Goal: Transaction & Acquisition: Download file/media

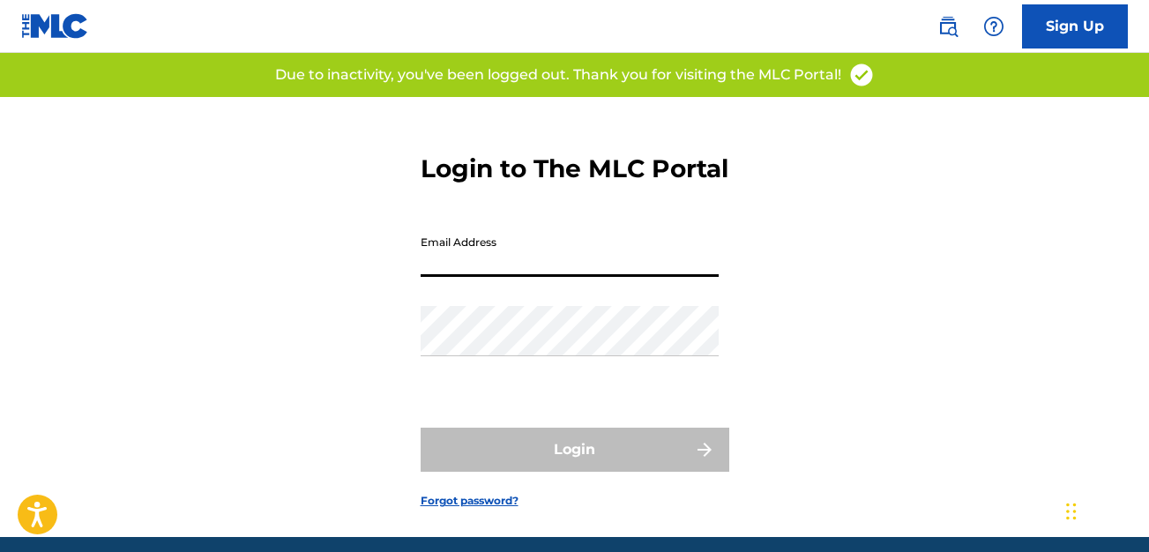
click at [599, 277] on input "Email Address" at bounding box center [570, 252] width 298 height 50
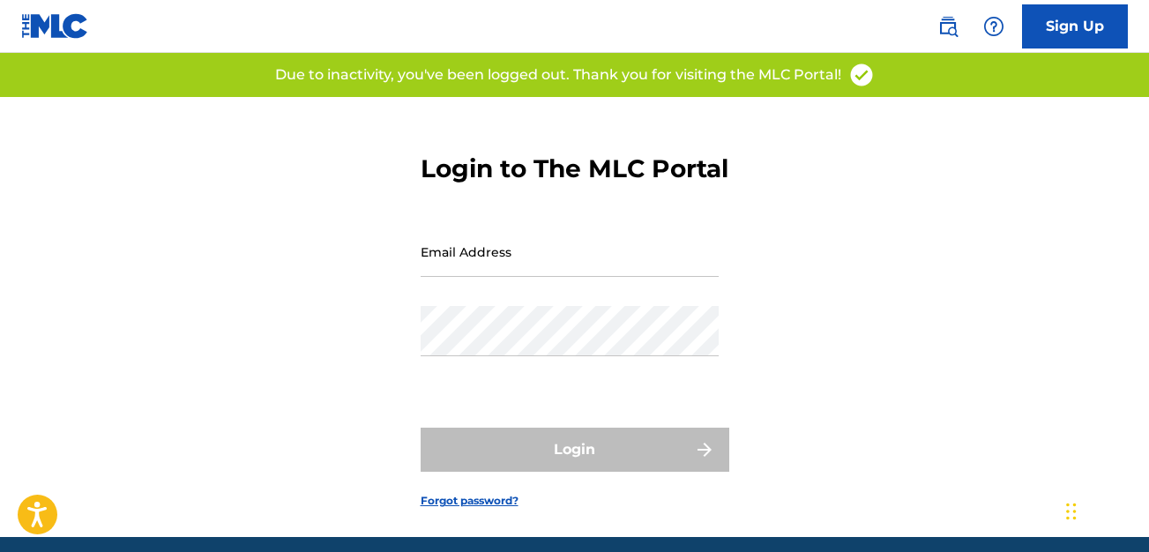
type input "[EMAIL_ADDRESS][DOMAIN_NAME]"
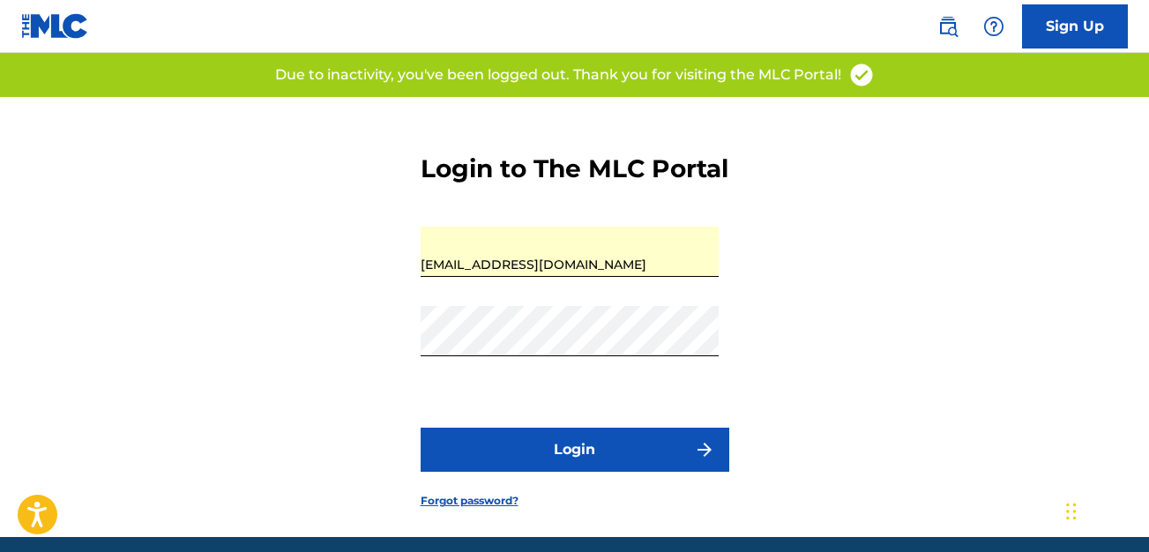
click at [584, 472] on button "Login" at bounding box center [575, 450] width 309 height 44
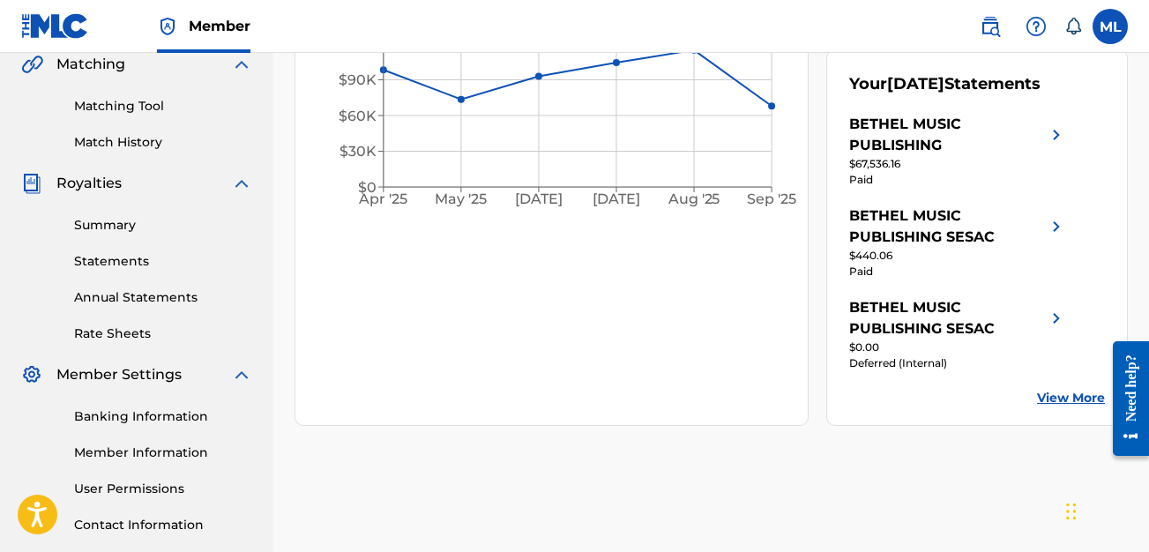
scroll to position [438, 0]
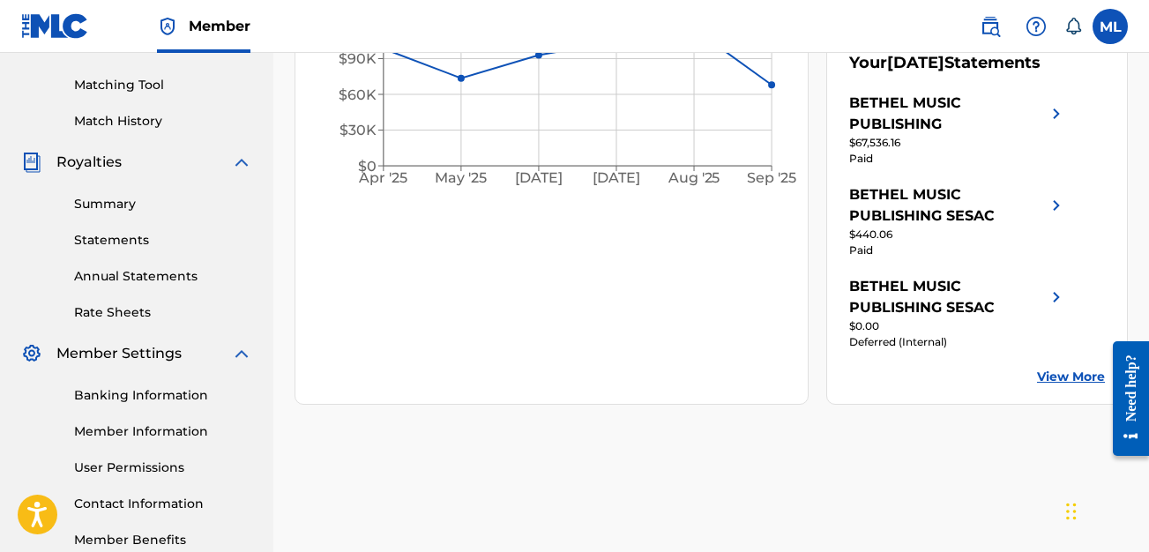
click at [1069, 386] on link "View More" at bounding box center [1071, 377] width 68 height 19
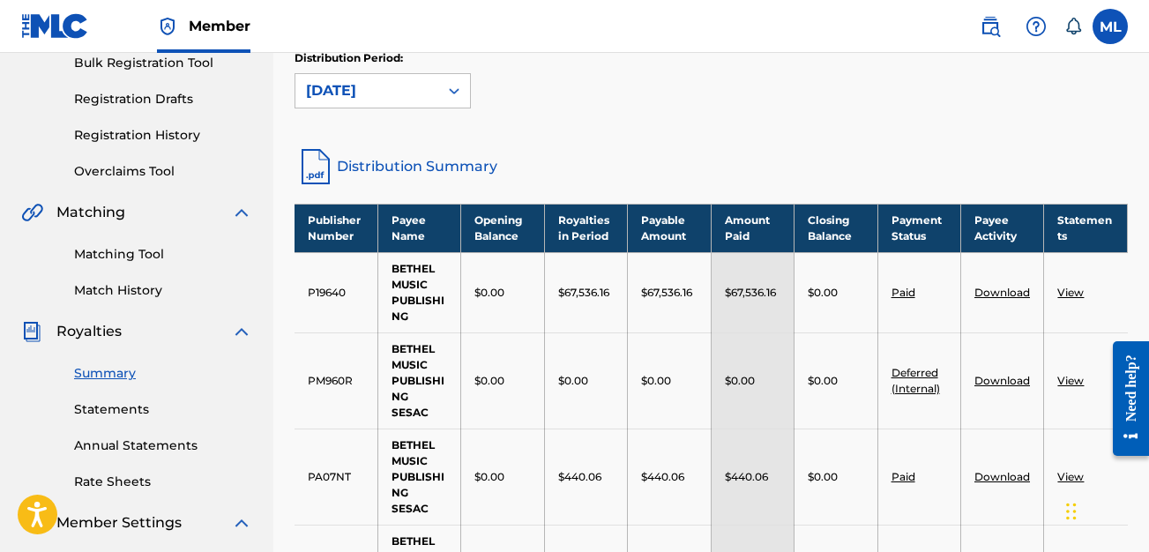
scroll to position [279, 0]
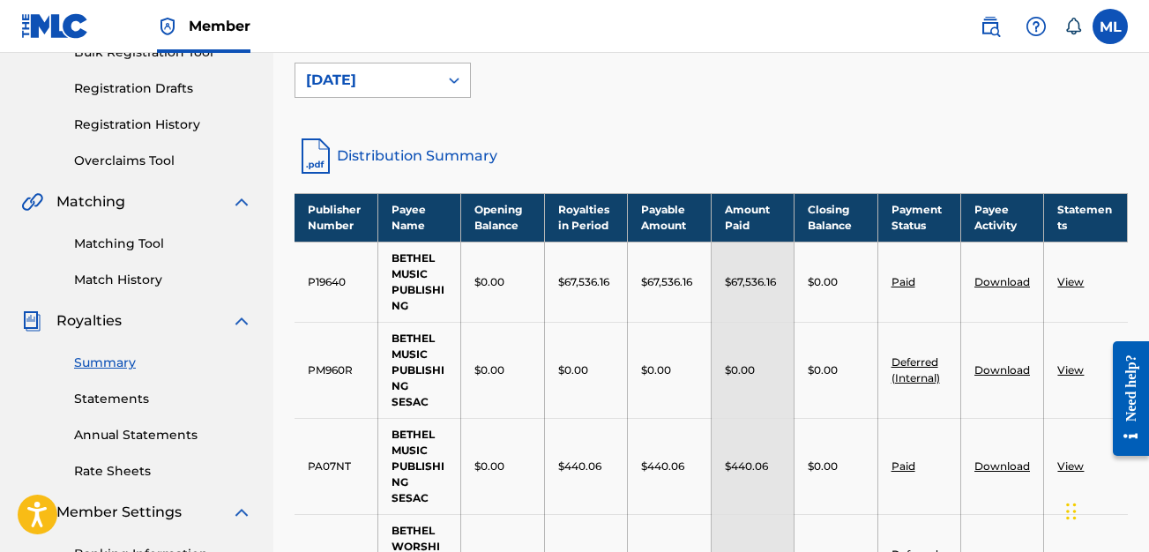
click at [433, 95] on div "[DATE]" at bounding box center [366, 80] width 143 height 34
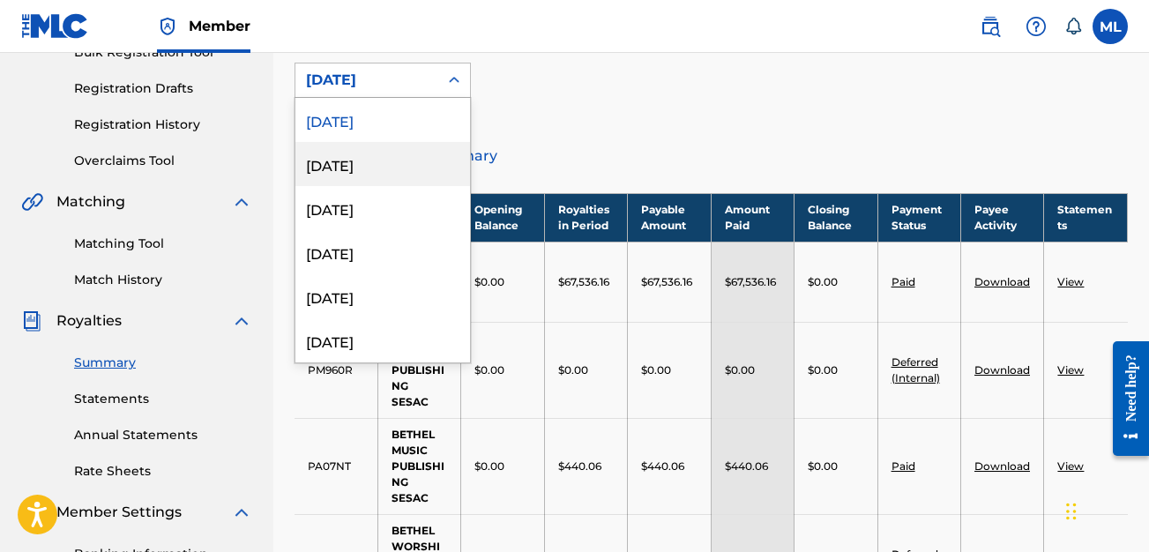
click at [428, 161] on div "[DATE]" at bounding box center [382, 164] width 175 height 44
click at [421, 80] on div "[DATE]" at bounding box center [367, 80] width 122 height 21
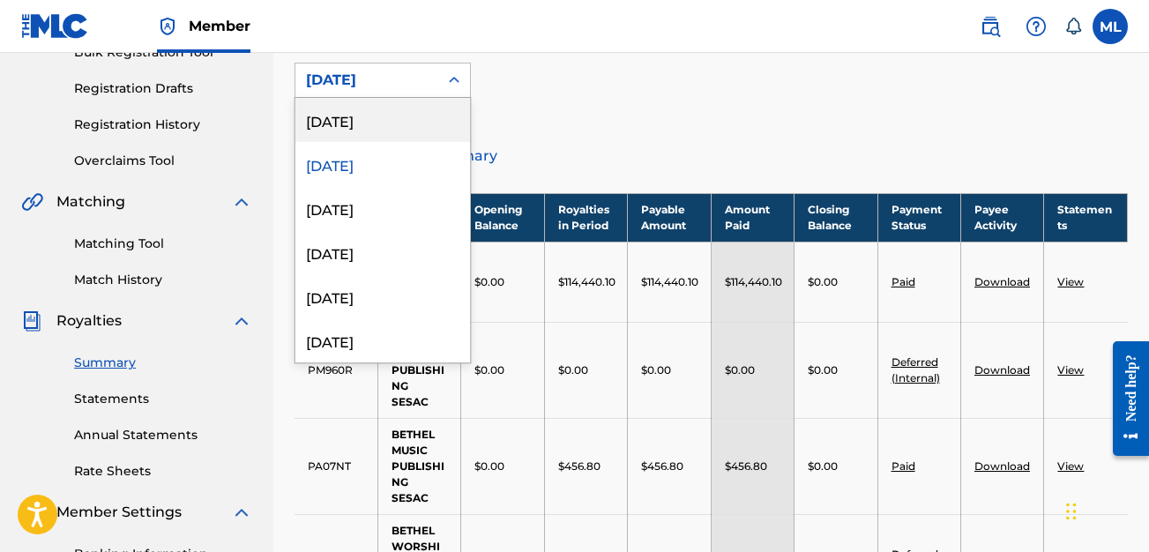
click at [422, 126] on div "[DATE]" at bounding box center [382, 120] width 175 height 44
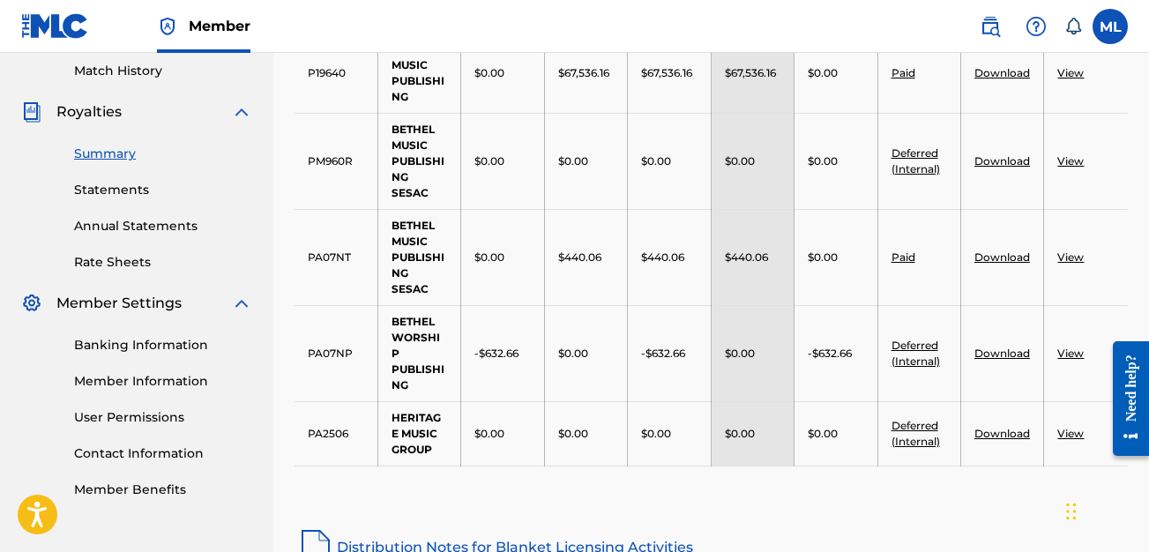
scroll to position [502, 0]
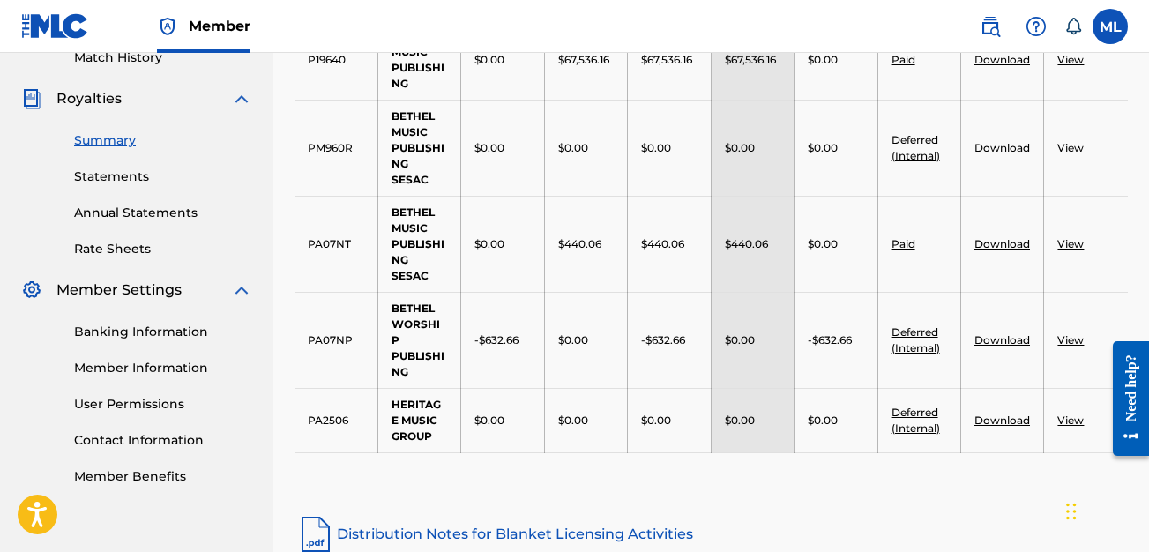
click at [1068, 333] on link "View" at bounding box center [1070, 339] width 26 height 13
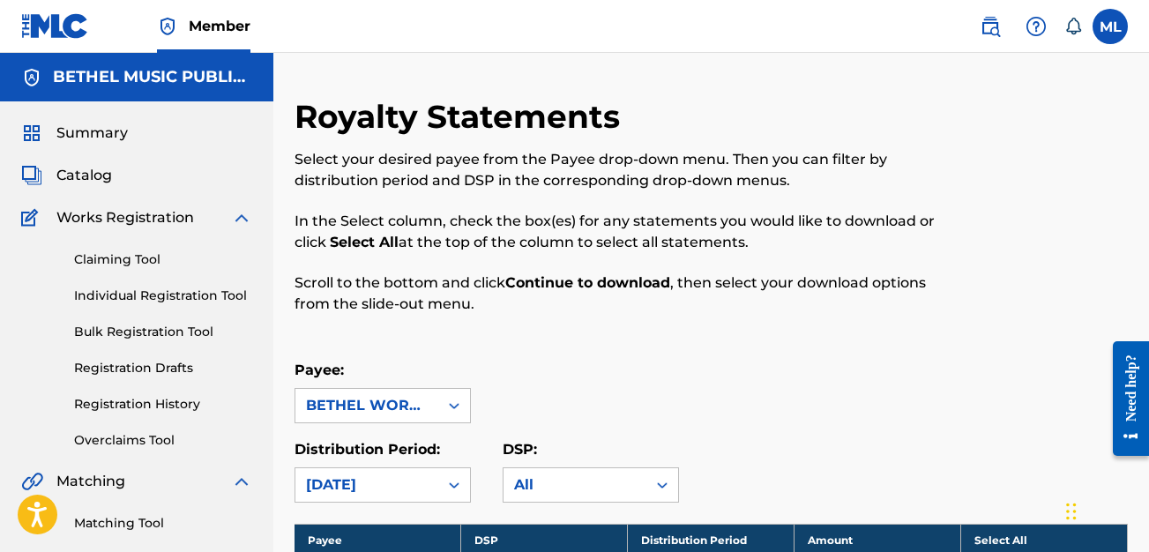
click at [117, 137] on span "Summary" at bounding box center [91, 133] width 71 height 21
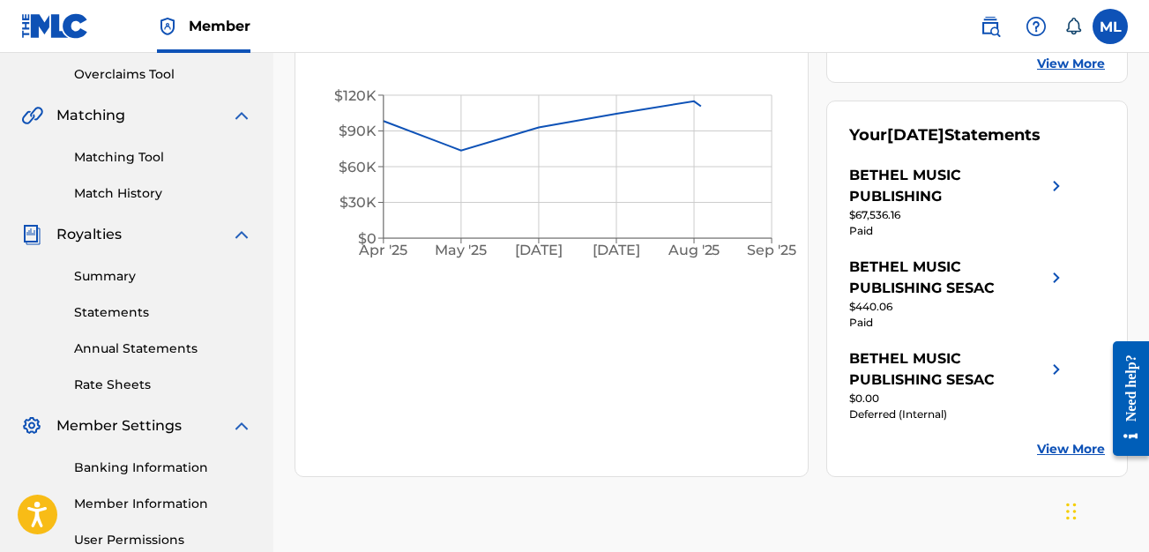
scroll to position [373, 0]
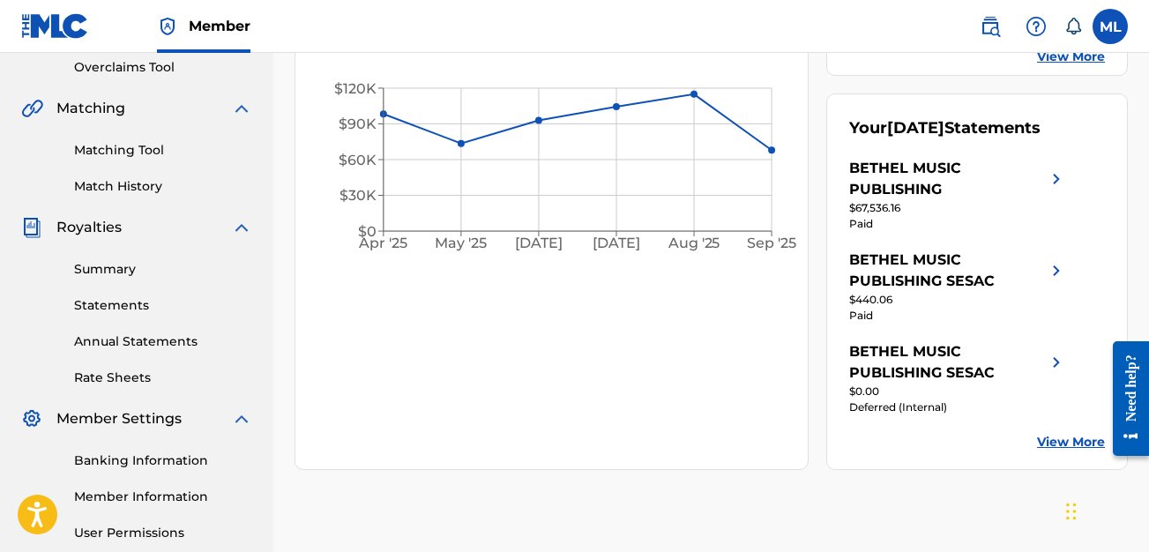
click at [1069, 451] on link "View More" at bounding box center [1071, 442] width 68 height 19
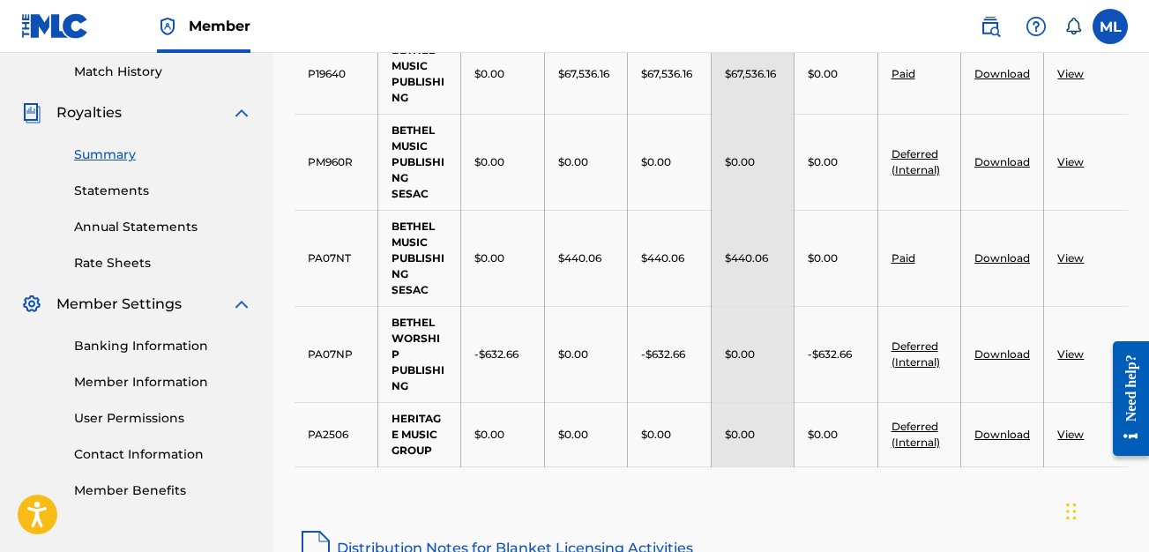
scroll to position [502, 0]
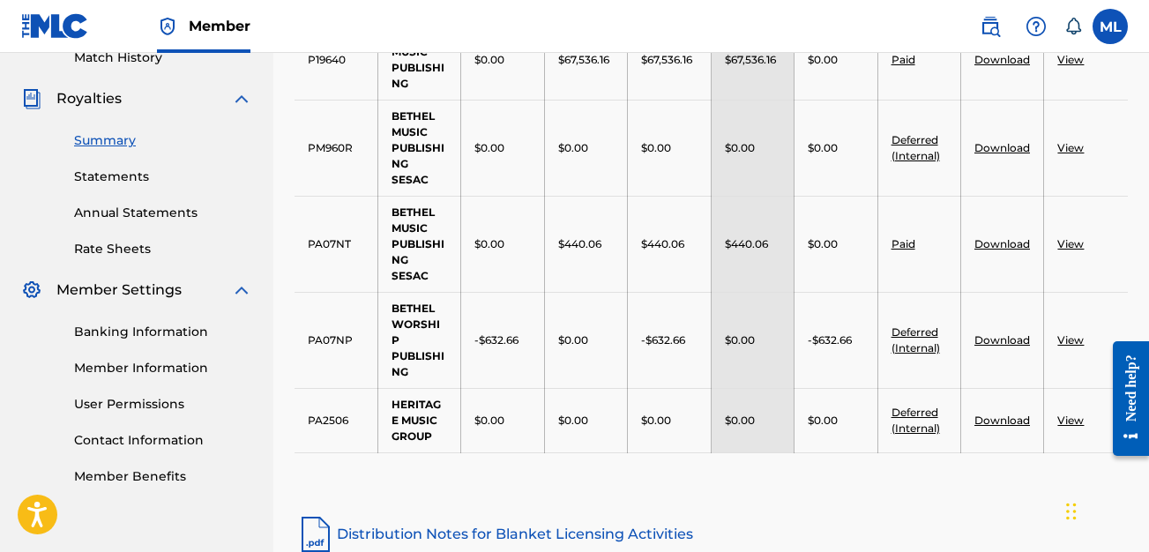
click at [981, 333] on link "Download" at bounding box center [1002, 339] width 56 height 13
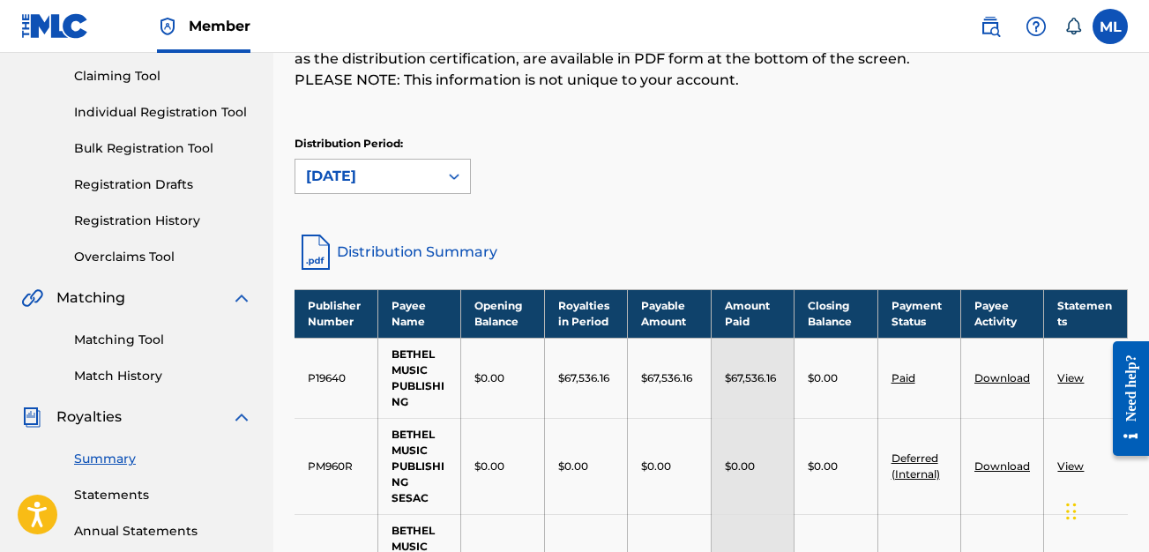
scroll to position [183, 0]
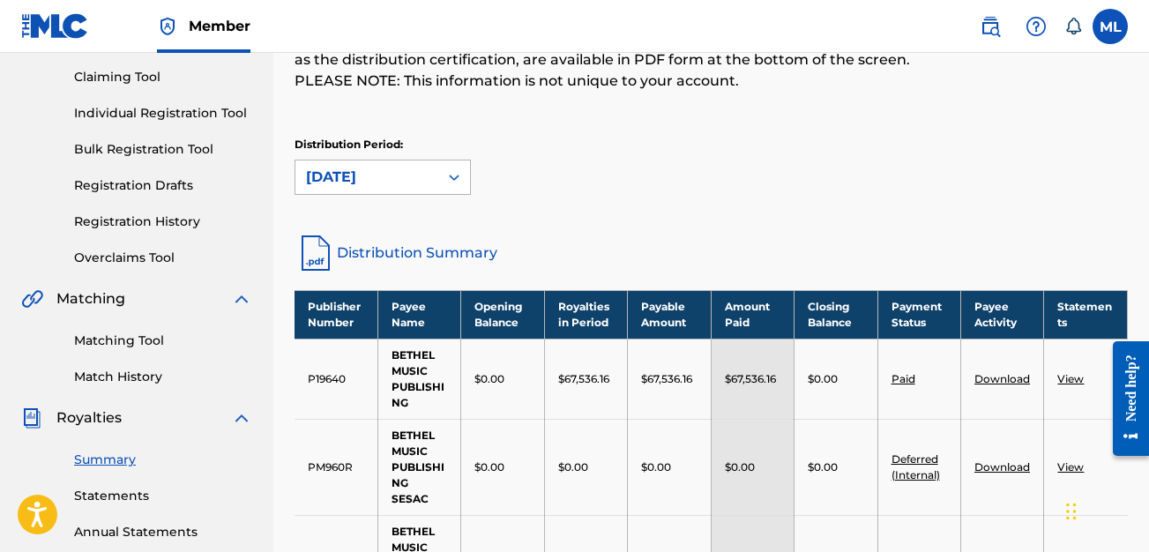
click at [438, 166] on div at bounding box center [454, 177] width 32 height 32
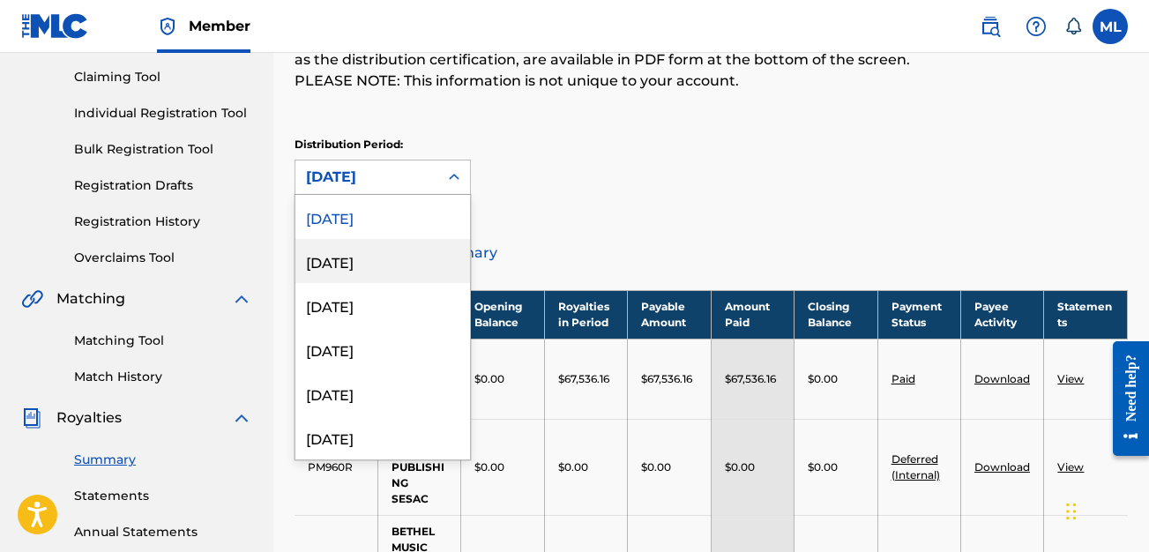
click at [389, 266] on div "[DATE]" at bounding box center [382, 261] width 175 height 44
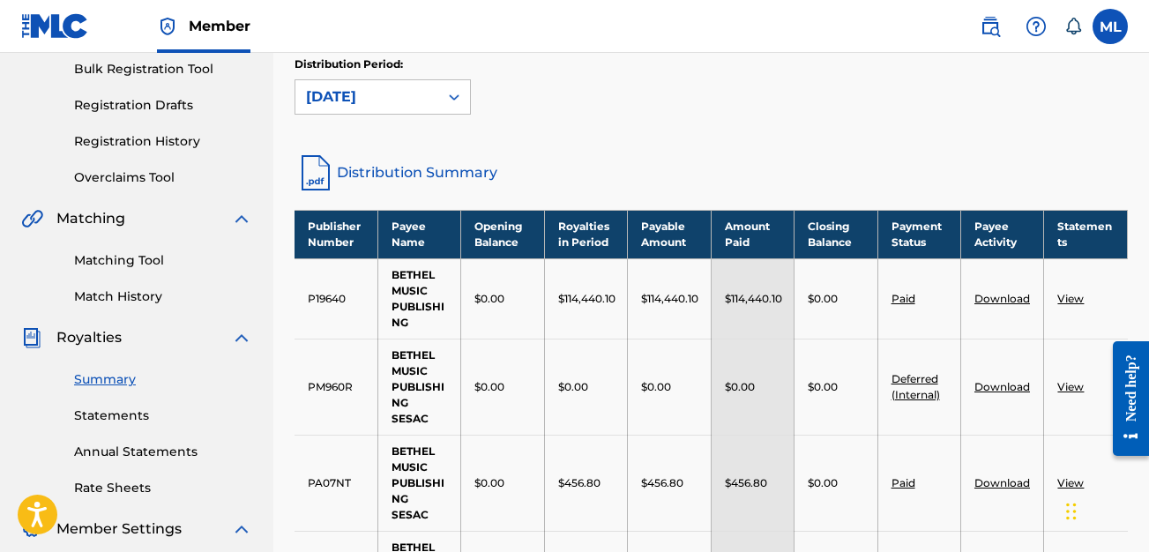
scroll to position [239, 0]
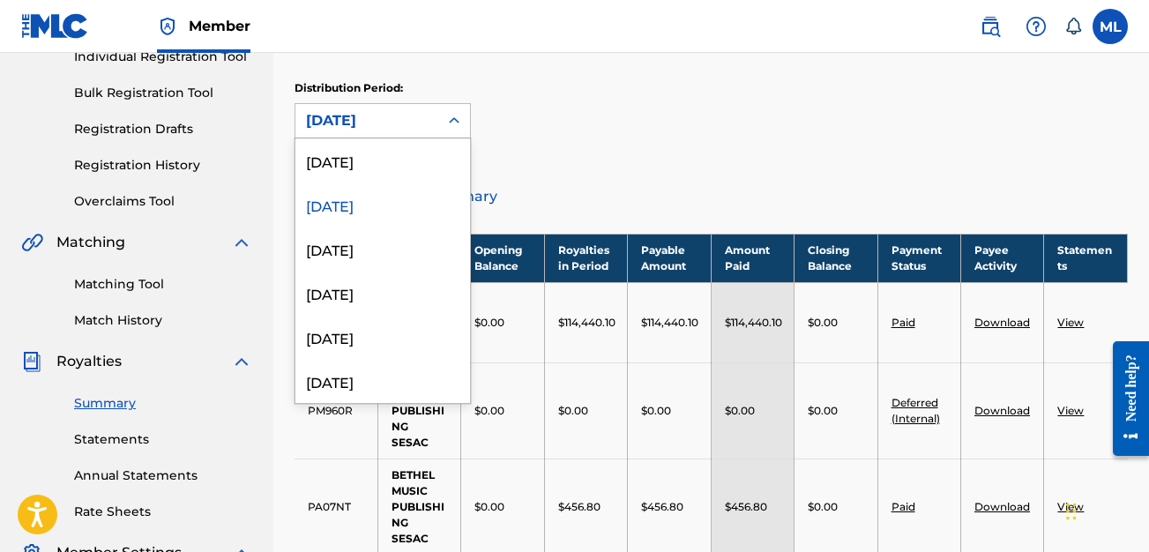
click at [434, 109] on div "[DATE]" at bounding box center [366, 121] width 143 height 34
click at [379, 245] on div "[DATE]" at bounding box center [382, 249] width 175 height 44
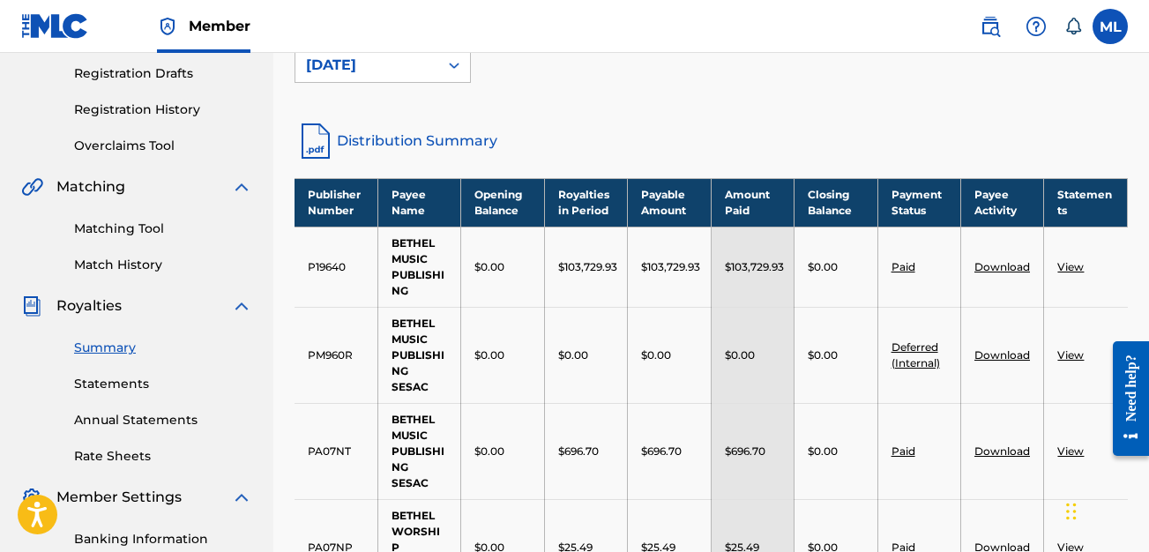
scroll to position [274, 0]
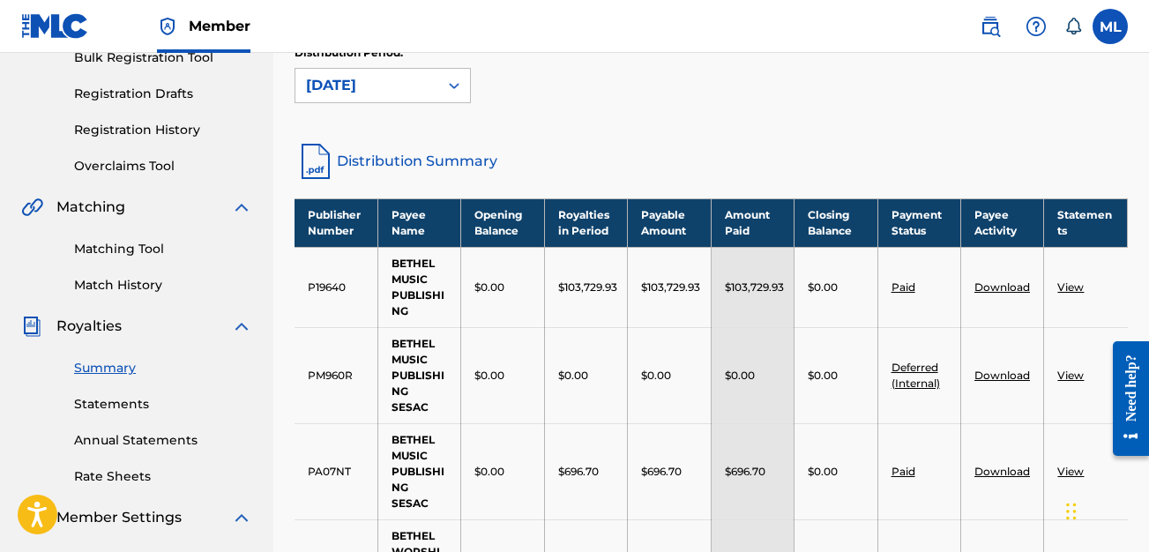
click at [422, 100] on div "[DATE]" at bounding box center [366, 86] width 143 height 34
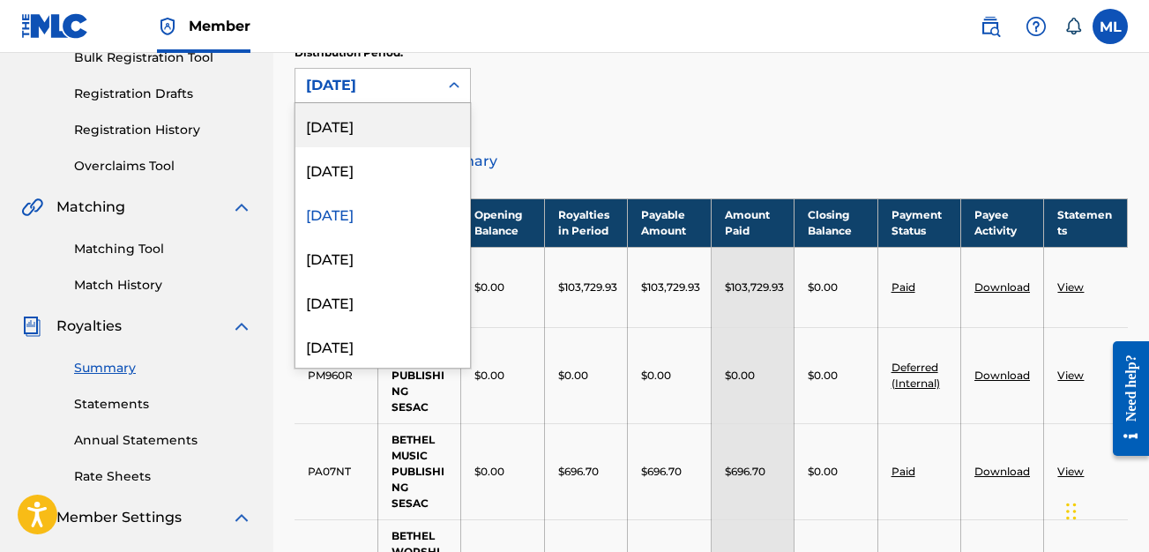
click at [384, 115] on div "[DATE]" at bounding box center [382, 125] width 175 height 44
